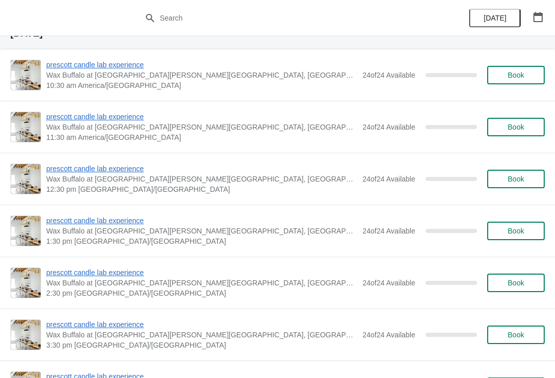
scroll to position [1163, 0]
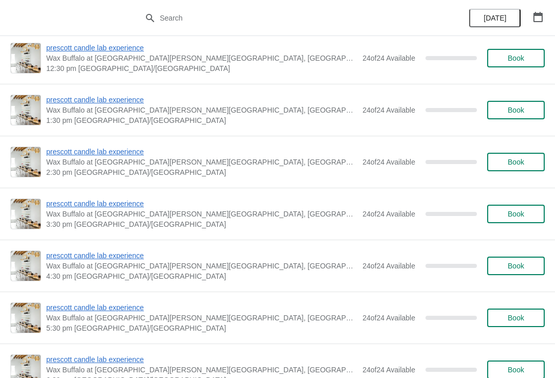
click at [539, 15] on icon "button" at bounding box center [537, 17] width 9 height 10
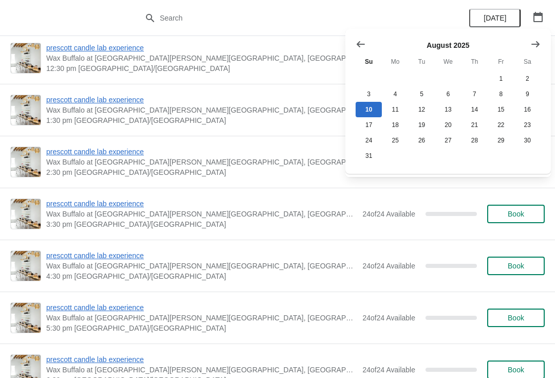
click at [540, 46] on icon "Show next month, September 2025" at bounding box center [535, 44] width 10 height 10
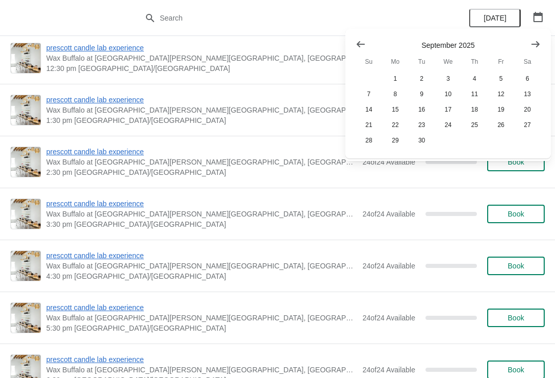
click at [540, 46] on icon "Show next month, October 2025" at bounding box center [535, 44] width 10 height 10
click at [537, 48] on icon "Show next month, November 2025" at bounding box center [535, 44] width 10 height 10
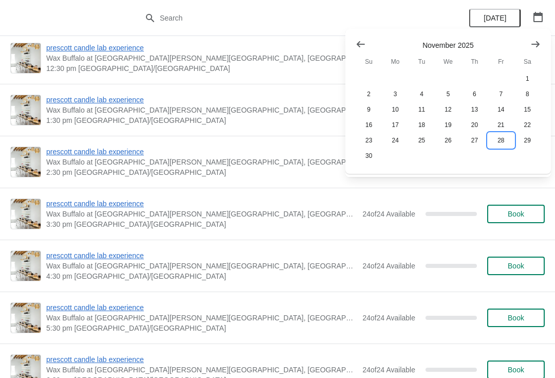
click at [505, 140] on button "28" at bounding box center [501, 140] width 26 height 15
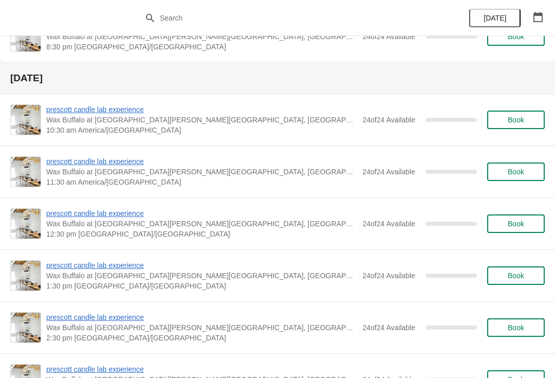
scroll to position [510, 0]
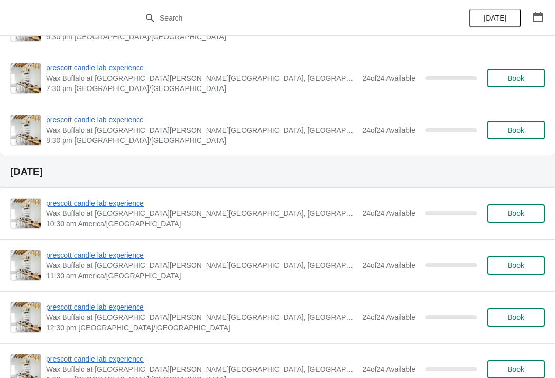
click at [546, 12] on button "button" at bounding box center [538, 17] width 19 height 19
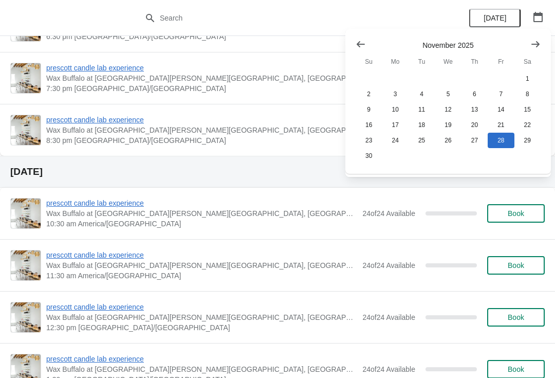
click at [355, 41] on button "Show previous month, October 2025" at bounding box center [361, 44] width 19 height 19
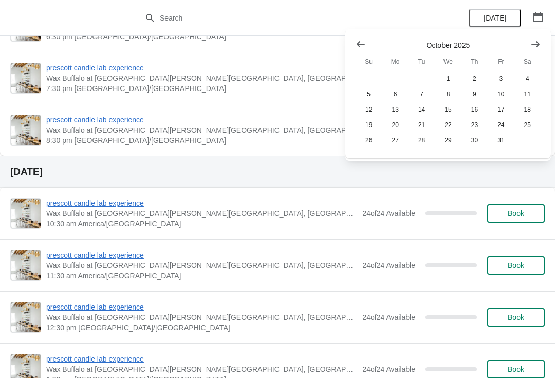
click at [357, 45] on icon "Show previous month, September 2025" at bounding box center [361, 44] width 10 height 10
click at [538, 47] on icon "Show next month, October 2025" at bounding box center [535, 44] width 10 height 10
click at [537, 42] on icon "Show next month, November 2025" at bounding box center [535, 44] width 8 height 6
click at [540, 43] on icon "Show next month, November 2025" at bounding box center [535, 44] width 10 height 10
click at [503, 75] on button "5" at bounding box center [501, 78] width 26 height 15
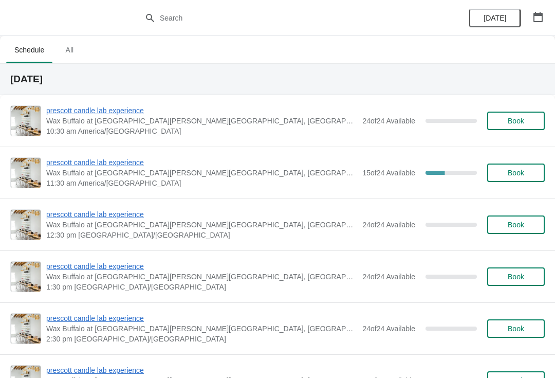
scroll to position [0, 0]
